Goal: Information Seeking & Learning: Learn about a topic

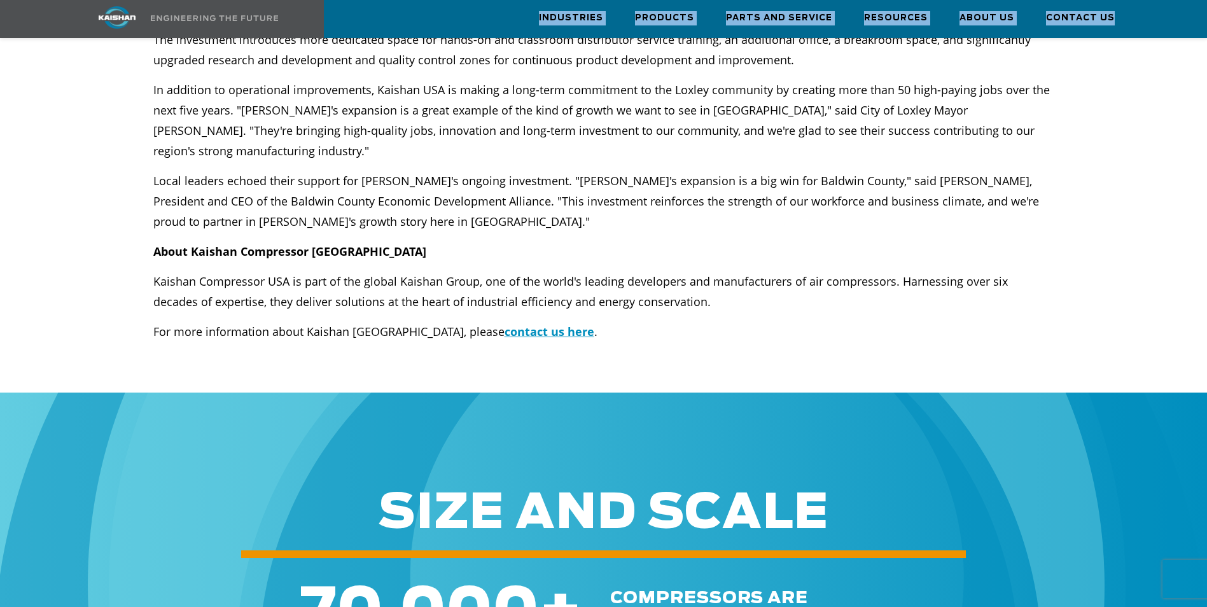
scroll to position [555, 0]
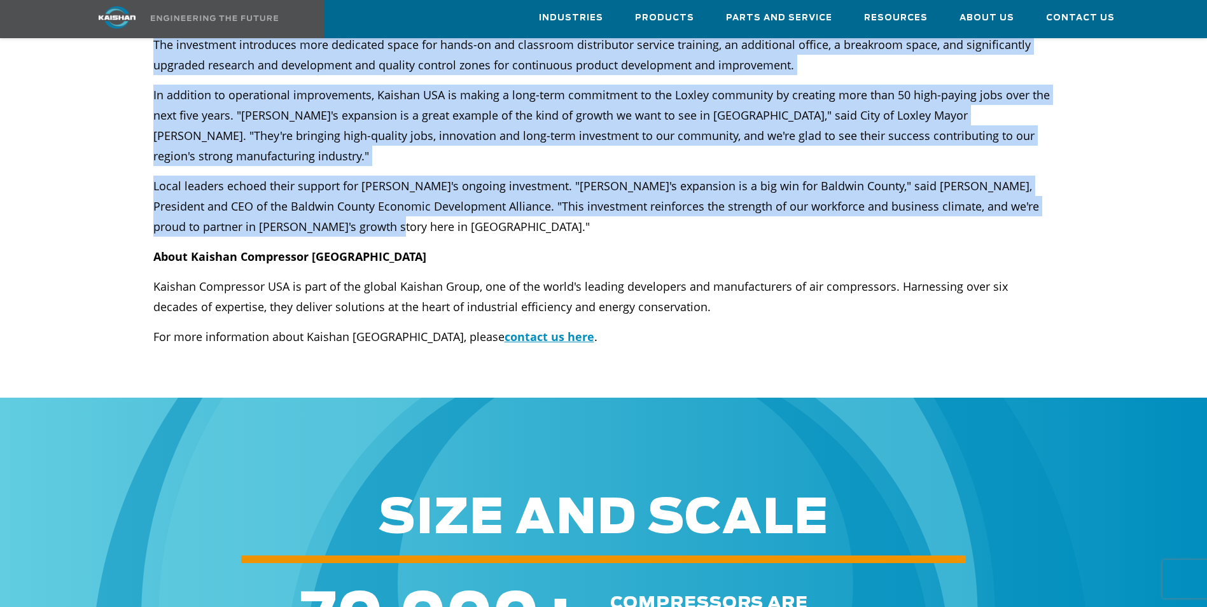
drag, startPoint x: 77, startPoint y: 114, endPoint x: 553, endPoint y: 111, distance: 475.8
click at [553, 111] on div "**********" at bounding box center [603, 159] width 1207 height 1189
copy div "**********"
